Goal: Task Accomplishment & Management: Manage account settings

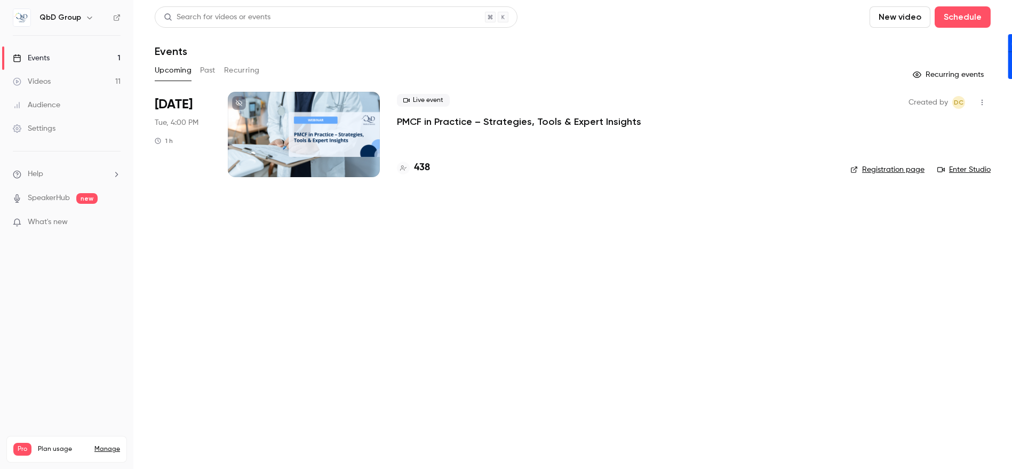
click at [440, 124] on p "PMCF in Practice – Strategies, Tools & Expert Insights" at bounding box center [519, 121] width 244 height 13
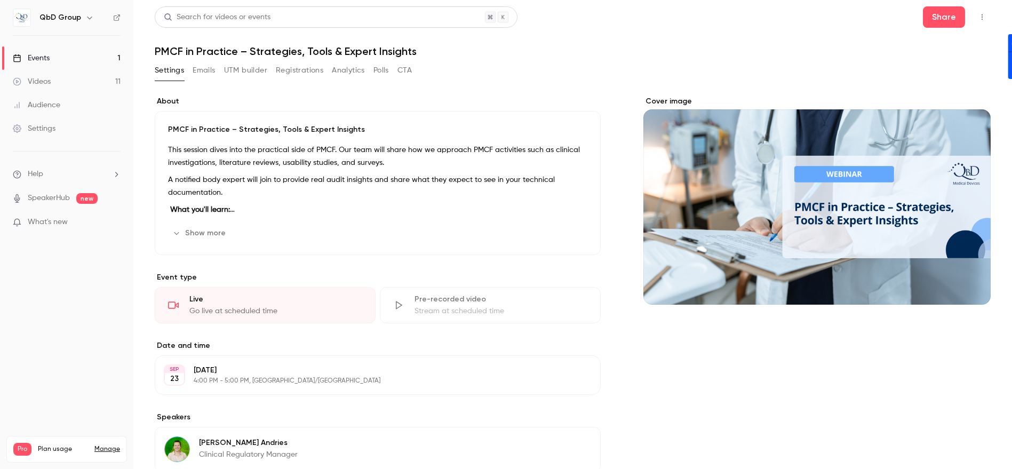
click at [978, 17] on icon "button" at bounding box center [982, 16] width 9 height 7
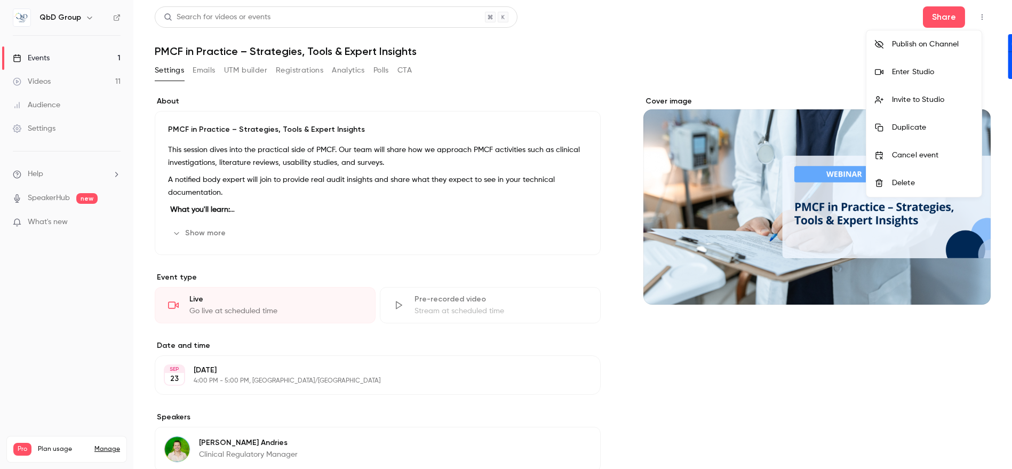
click at [917, 77] on div "Enter Studio" at bounding box center [932, 72] width 81 height 11
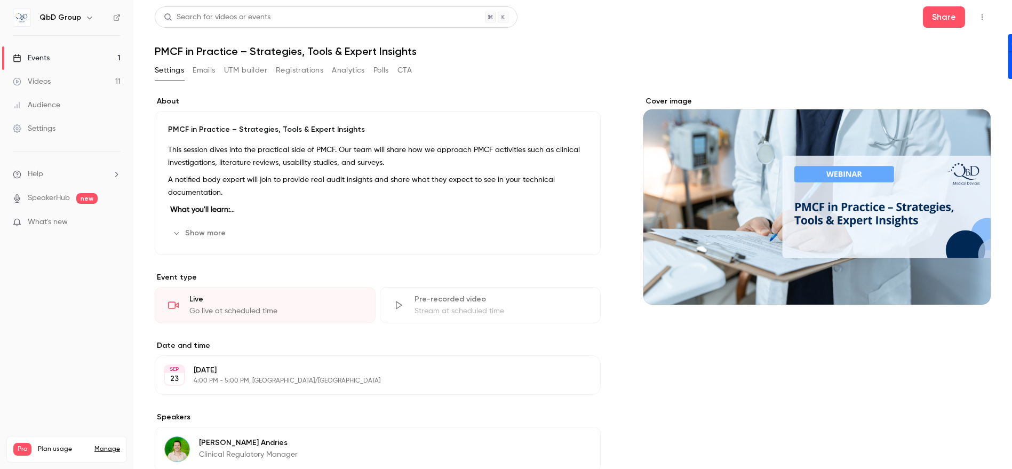
click at [981, 19] on icon "button" at bounding box center [981, 17] width 1 height 6
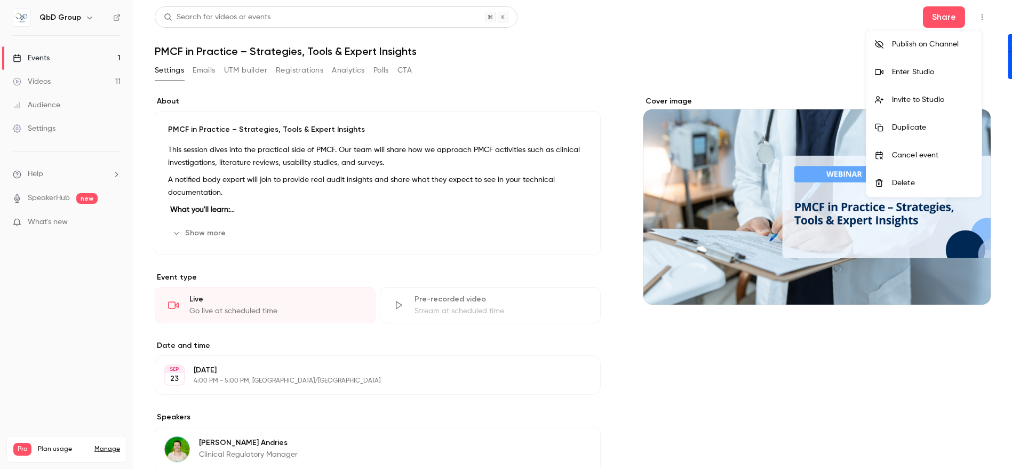
click at [913, 75] on div "Enter Studio" at bounding box center [932, 72] width 81 height 11
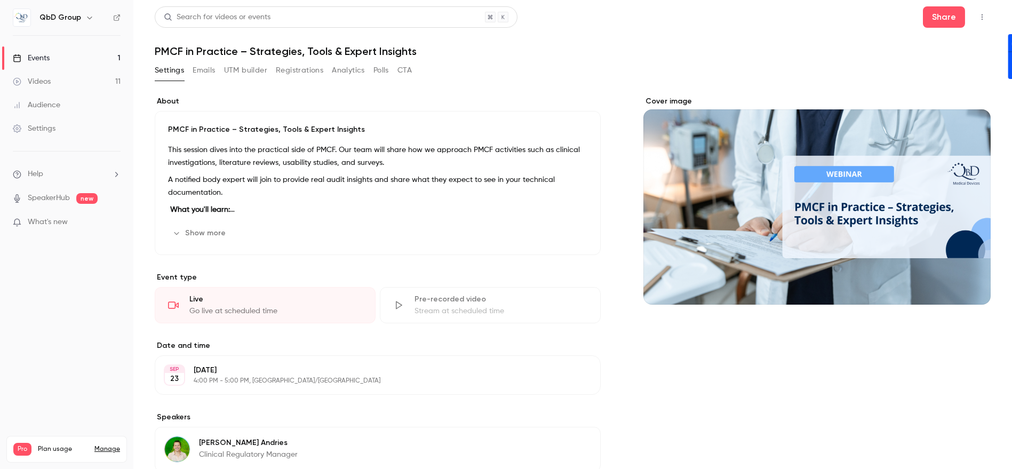
click at [978, 19] on icon "button" at bounding box center [982, 16] width 9 height 7
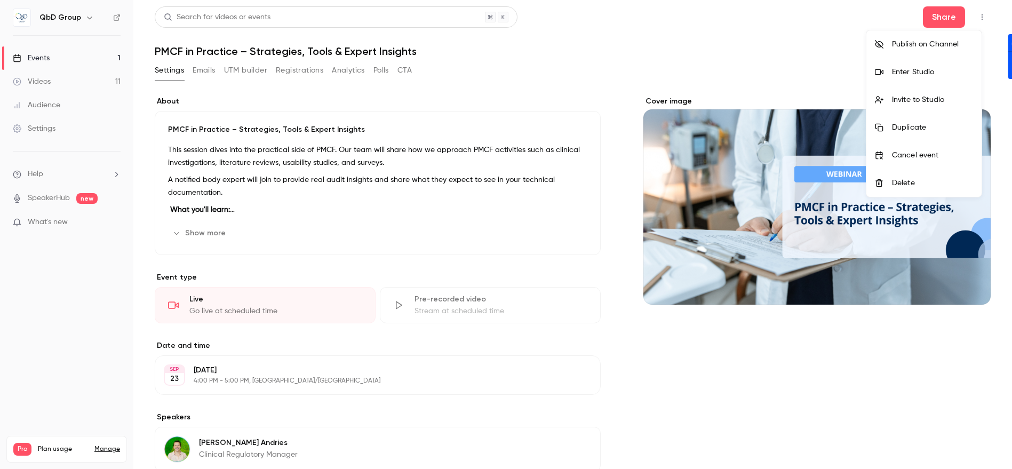
click at [912, 74] on div "Enter Studio" at bounding box center [932, 72] width 81 height 11
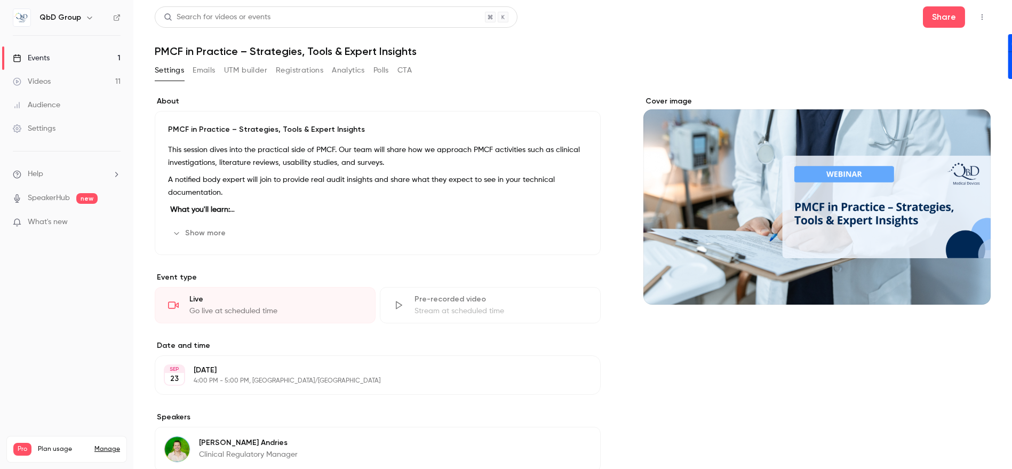
click at [978, 19] on icon "button" at bounding box center [982, 16] width 9 height 7
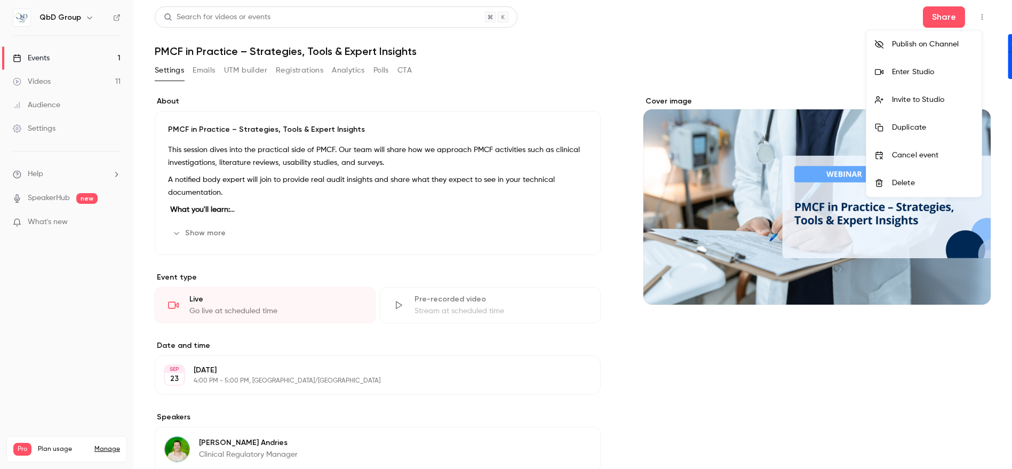
click at [915, 77] on li "Enter Studio" at bounding box center [923, 72] width 115 height 28
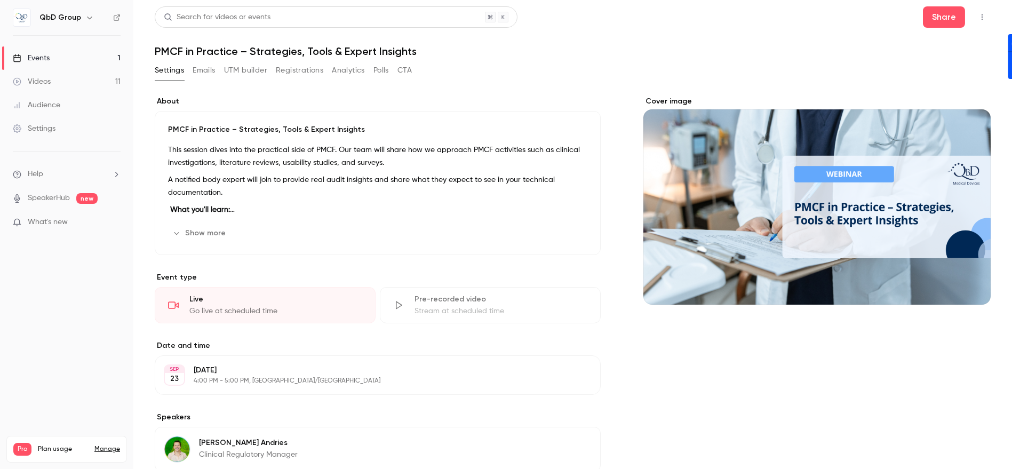
click at [978, 13] on icon "button" at bounding box center [982, 16] width 9 height 7
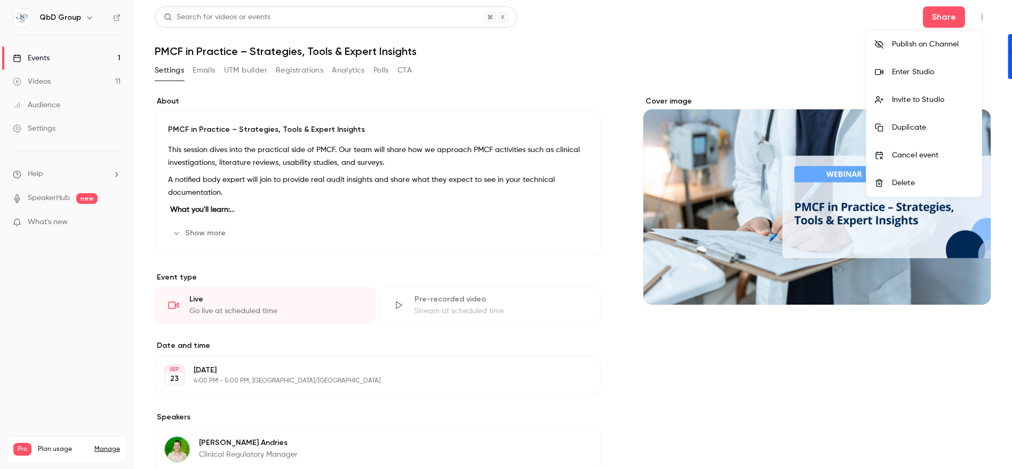
click at [920, 75] on div "Enter Studio" at bounding box center [932, 72] width 81 height 11
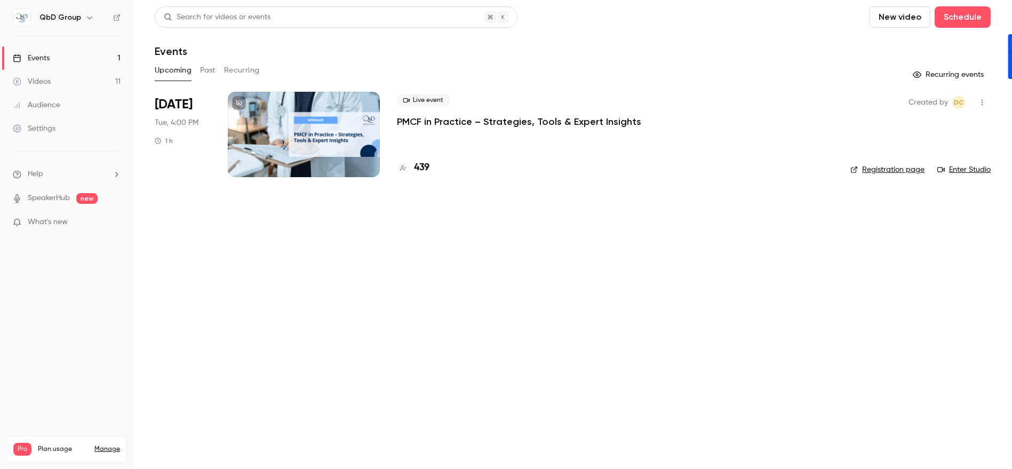
click at [466, 123] on p "PMCF in Practice – Strategies, Tools & Expert Insights" at bounding box center [519, 121] width 244 height 13
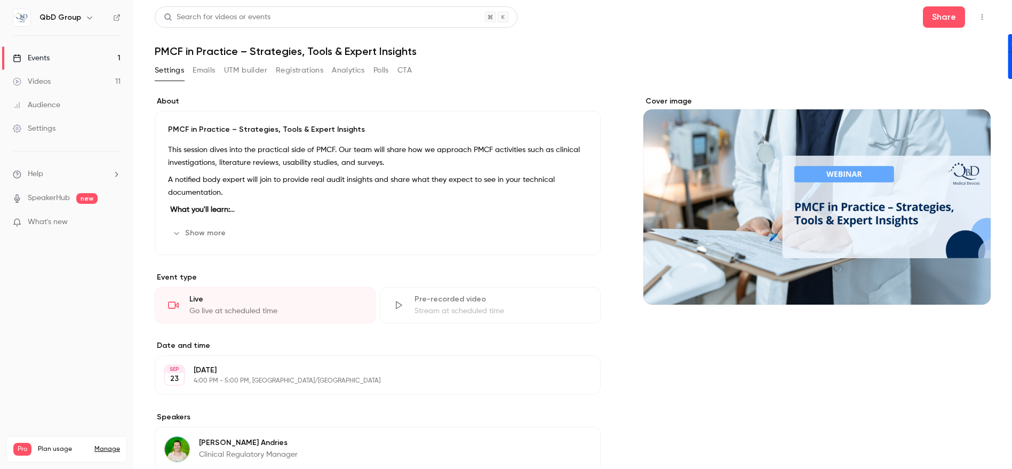
click at [301, 75] on button "Registrations" at bounding box center [299, 70] width 47 height 17
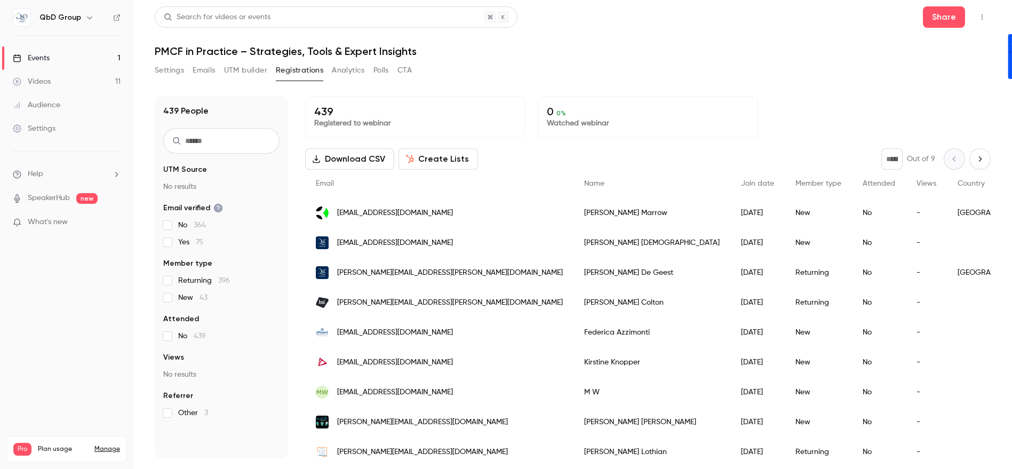
click at [188, 142] on input "text" at bounding box center [221, 141] width 116 height 26
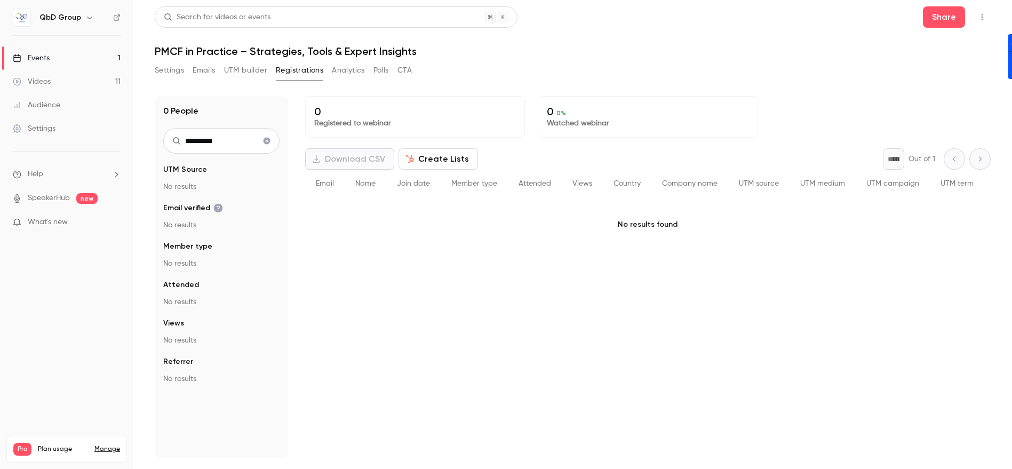
type input "**********"
click at [267, 143] on icon "Clear search" at bounding box center [266, 141] width 7 height 7
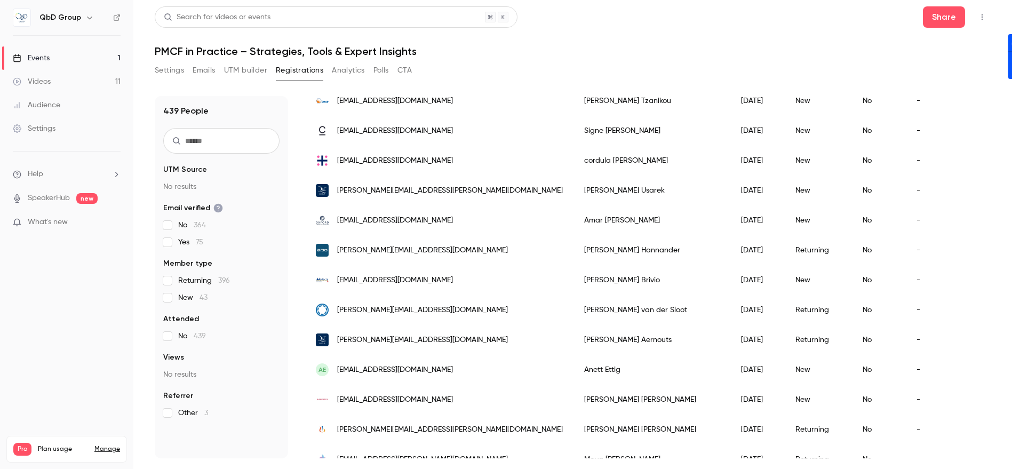
scroll to position [829, 0]
